Goal: Book appointment/travel/reservation

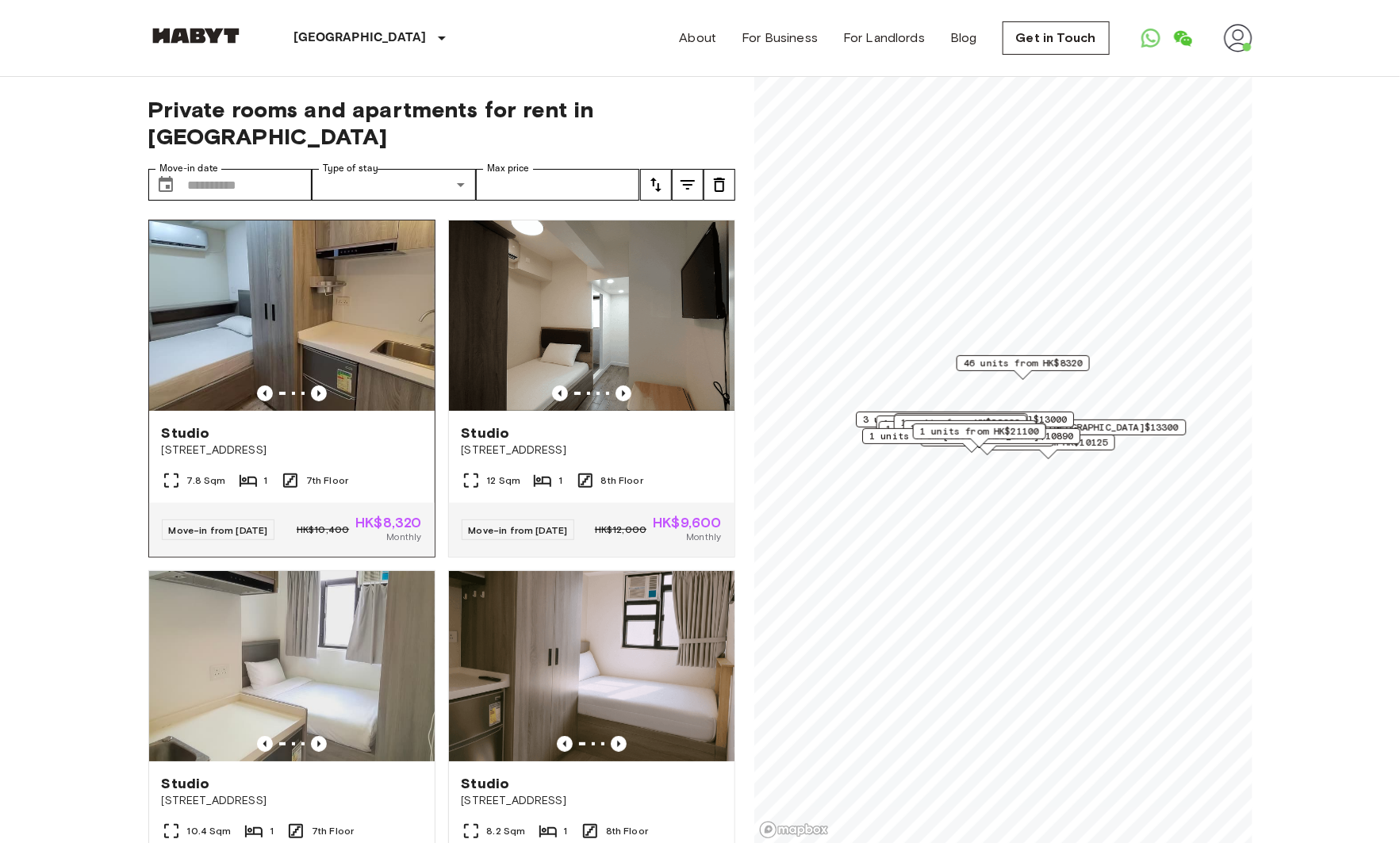
scroll to position [5, 0]
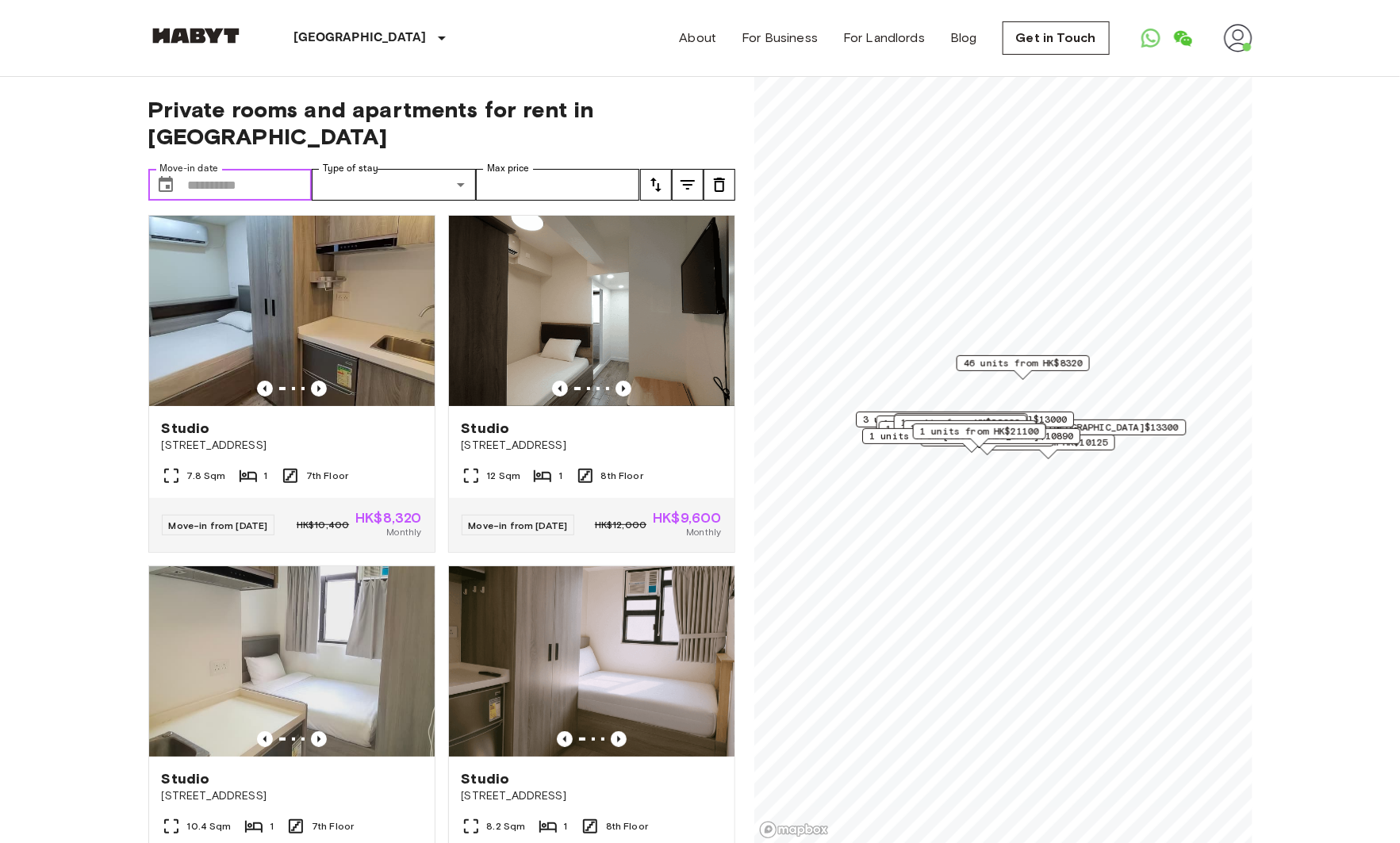
click at [242, 169] on input "Move-in date" at bounding box center [250, 184] width 125 height 32
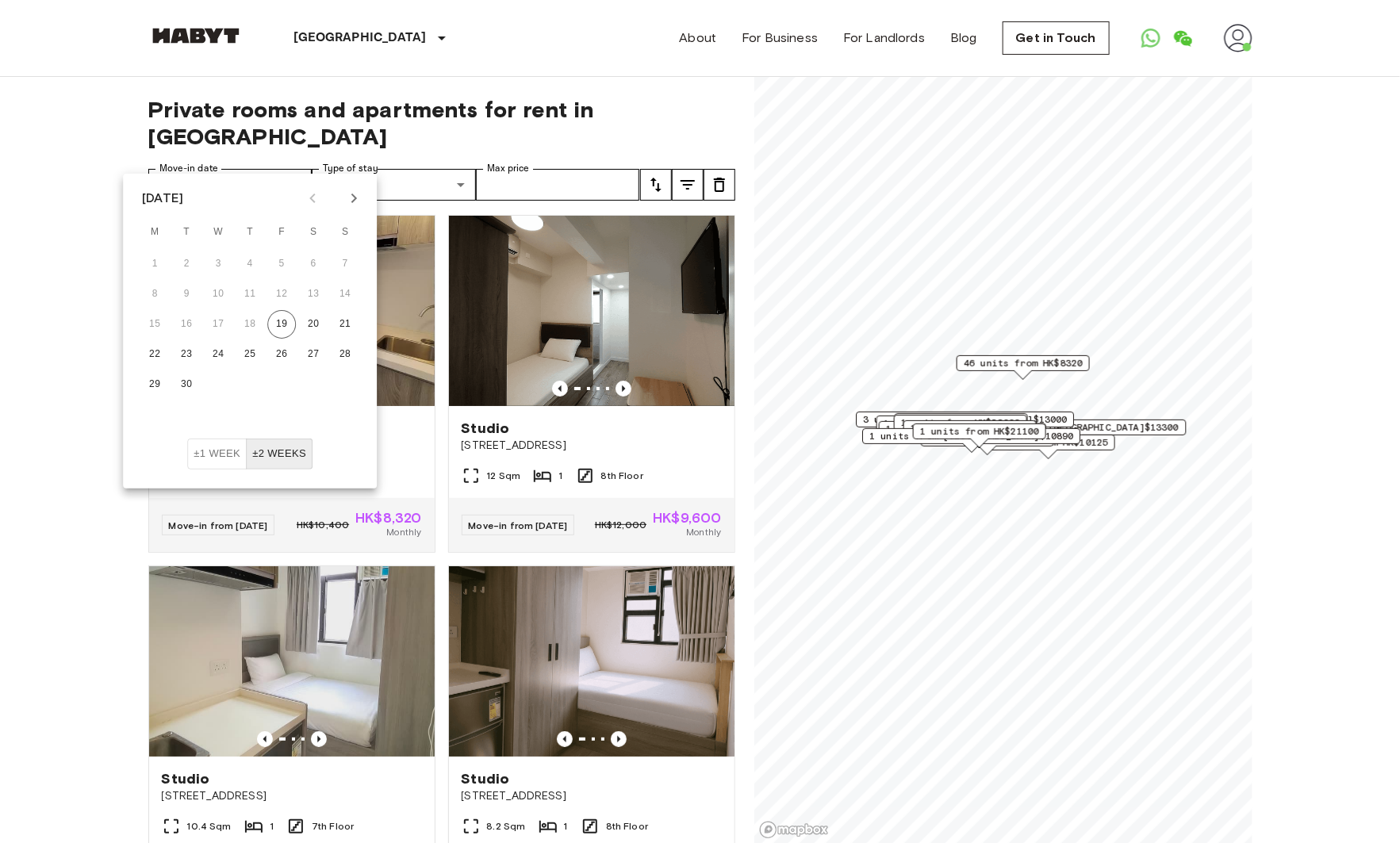
click at [351, 199] on icon "Next month" at bounding box center [353, 198] width 19 height 19
click at [316, 260] on button "1" at bounding box center [313, 263] width 28 height 28
type input "**********"
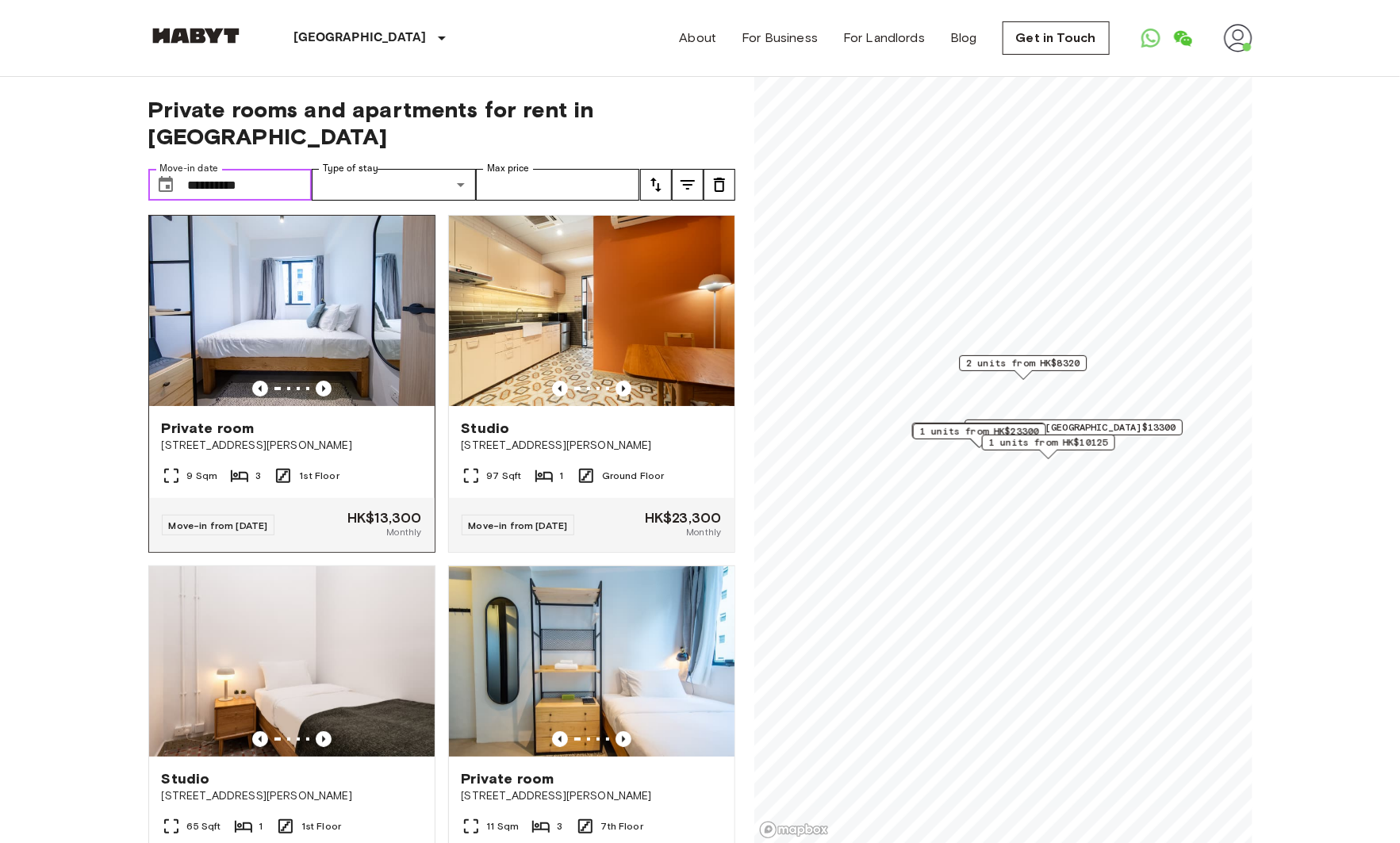
click at [357, 299] on img at bounding box center [292, 310] width 285 height 190
